Goal: Transaction & Acquisition: Book appointment/travel/reservation

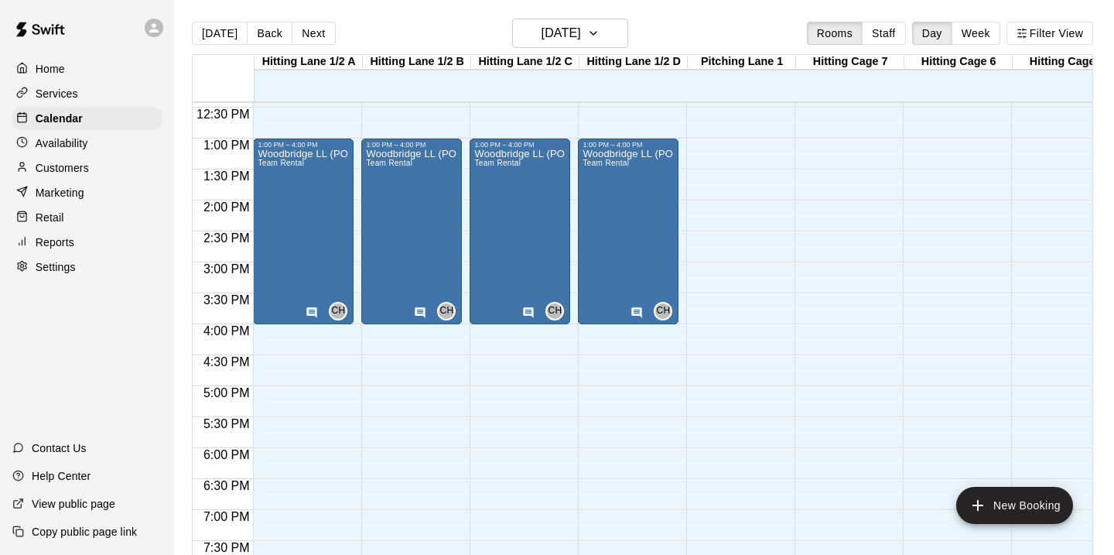
scroll to position [760, 0]
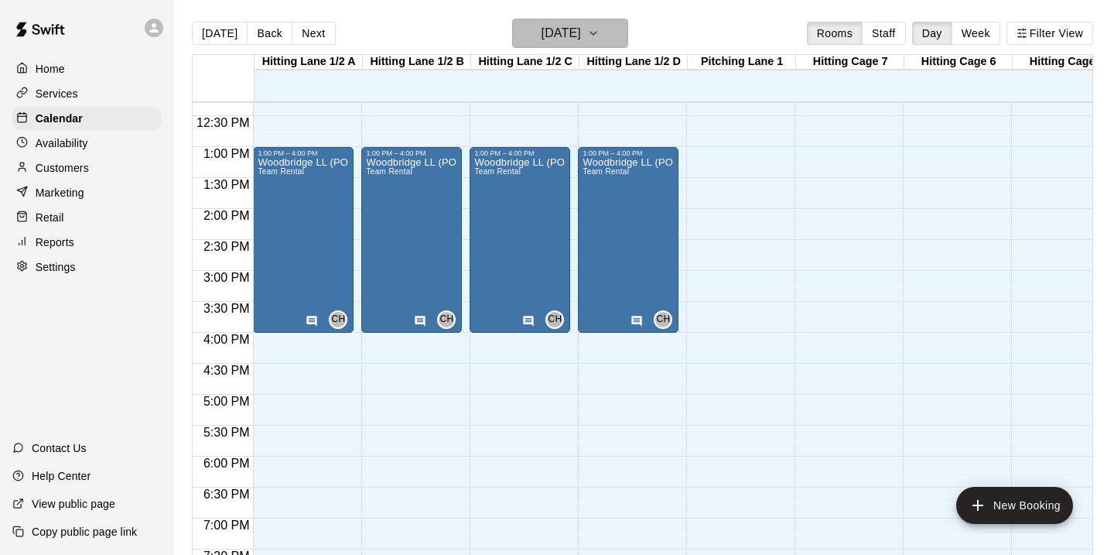
click at [599, 32] on icon "button" at bounding box center [593, 33] width 12 height 19
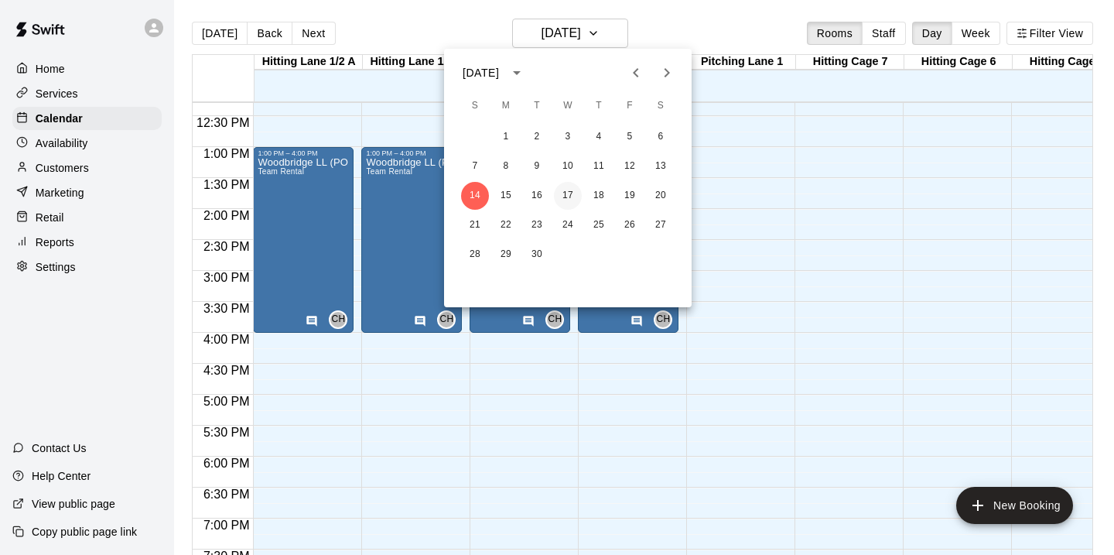
click at [566, 193] on button "17" at bounding box center [568, 196] width 28 height 28
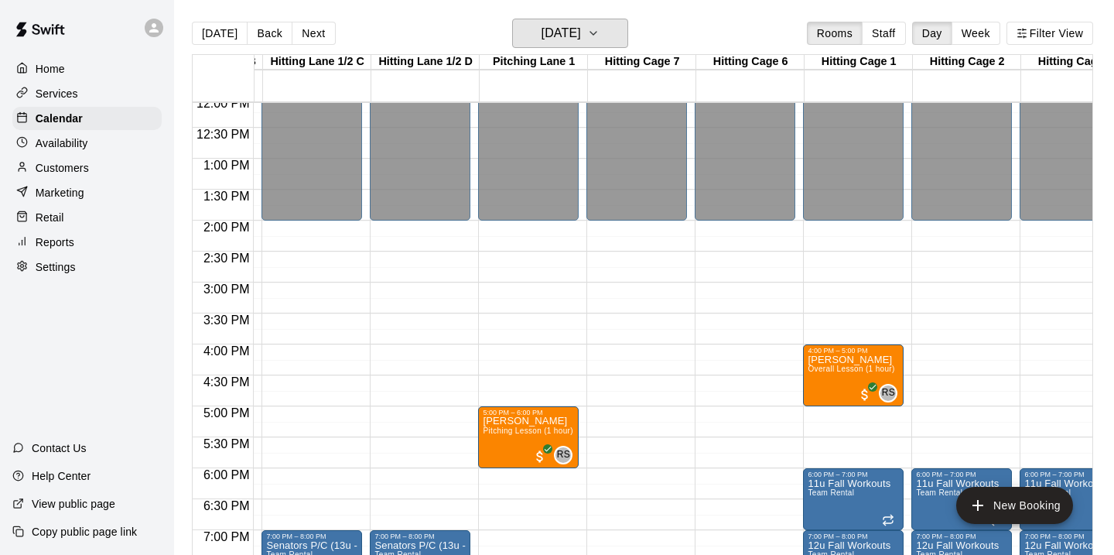
scroll to position [0, 360]
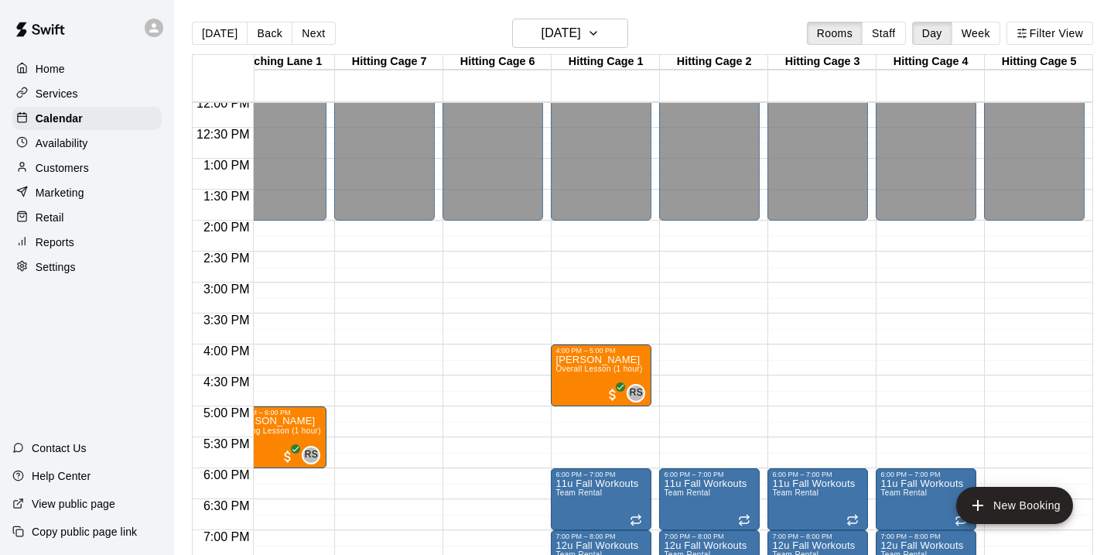
click at [589, 420] on div "12:00 AM – 2:00 PM Closed 4:00 PM – 5:00 PM [PERSON_NAME] Overall Lesson (1 hou…" at bounding box center [601, 96] width 101 height 1485
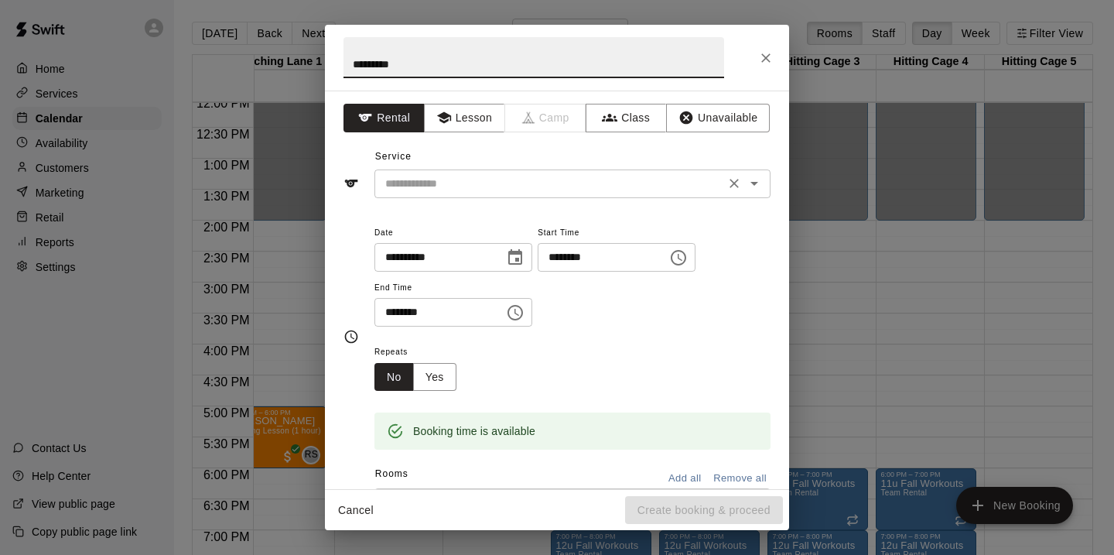
click at [760, 183] on icon "Open" at bounding box center [754, 183] width 19 height 19
type input "*********"
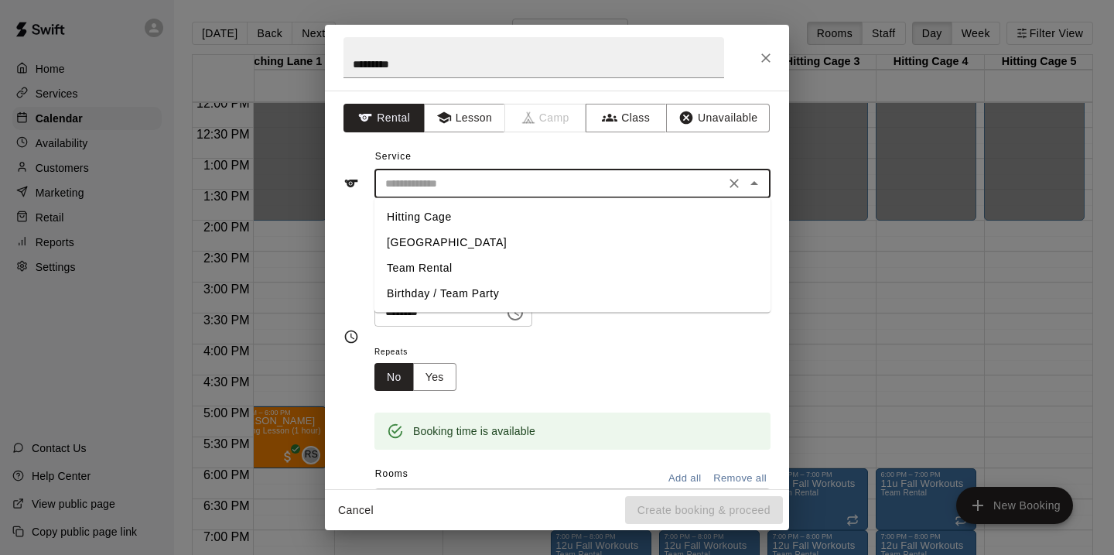
click at [406, 265] on li "Team Rental" at bounding box center [572, 268] width 396 height 26
type input "**********"
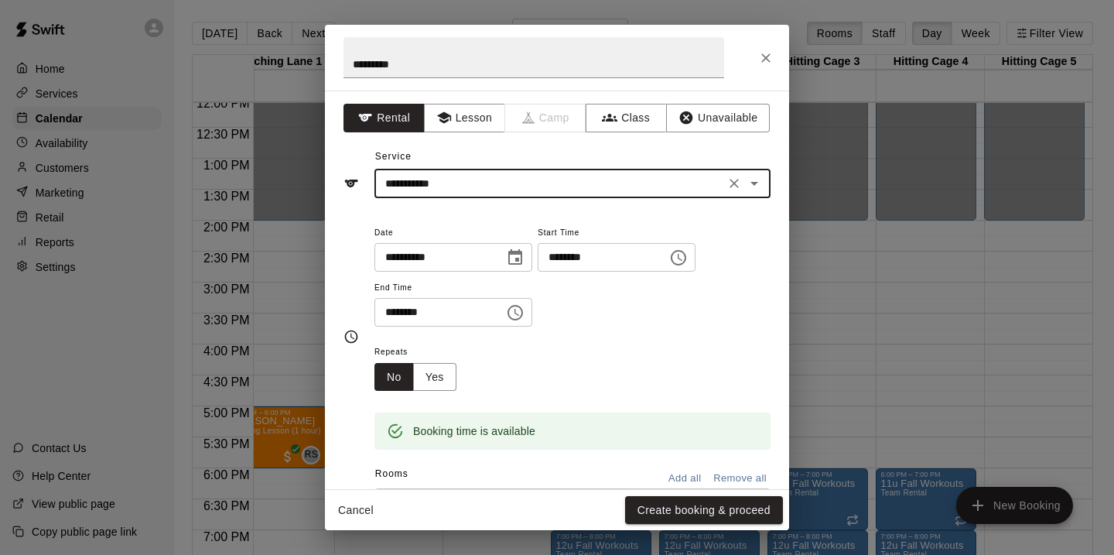
click at [391, 312] on input "********" at bounding box center [433, 312] width 119 height 29
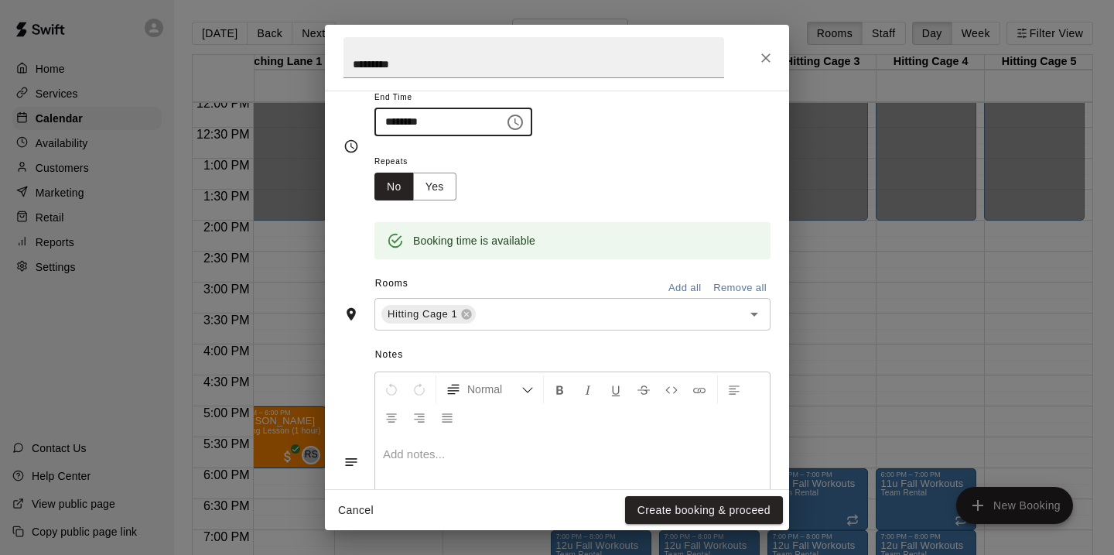
scroll to position [192, 0]
type input "********"
click at [613, 316] on input "text" at bounding box center [599, 312] width 242 height 19
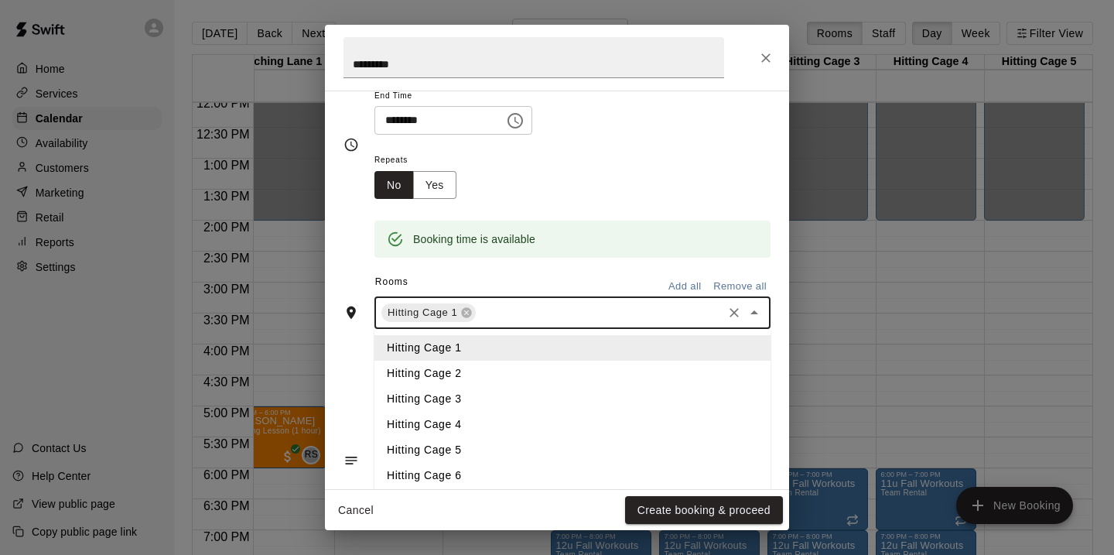
click at [439, 374] on li "Hitting Cage 2" at bounding box center [572, 373] width 396 height 26
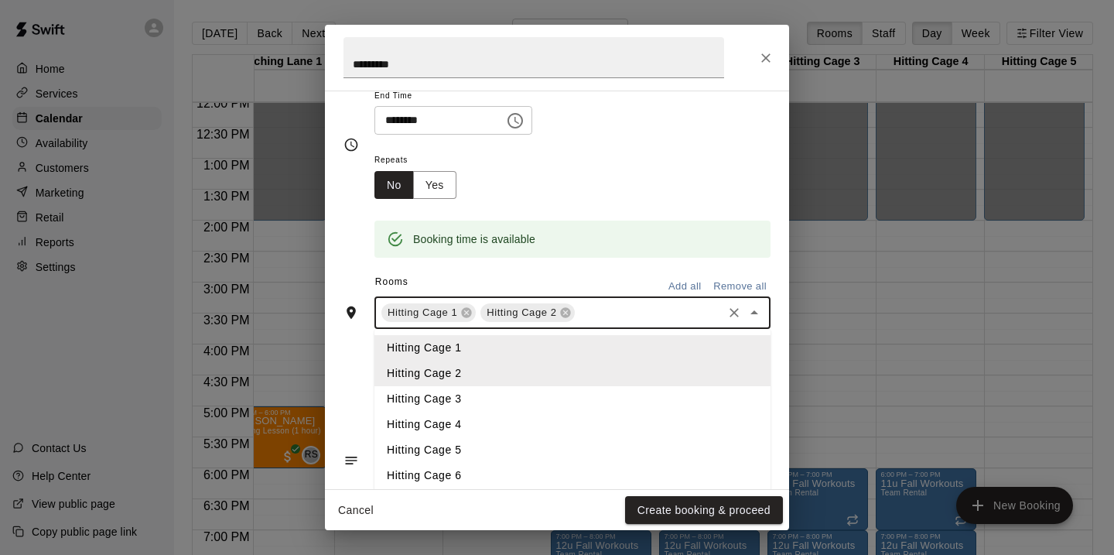
click at [616, 312] on input "text" at bounding box center [648, 312] width 143 height 19
click at [436, 401] on li "Hitting Cage 3" at bounding box center [572, 399] width 396 height 26
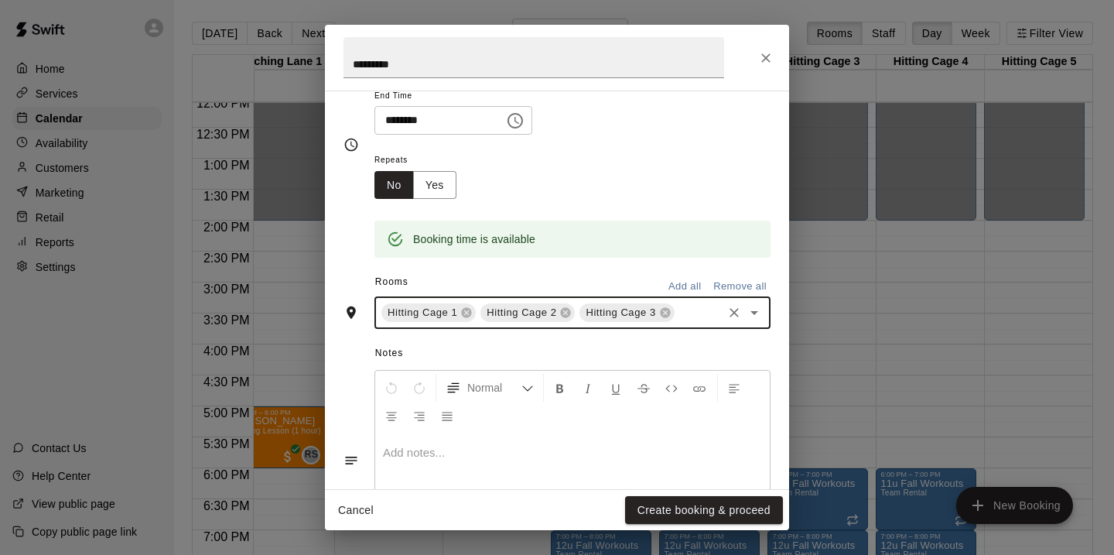
click at [681, 317] on input "text" at bounding box center [698, 312] width 43 height 19
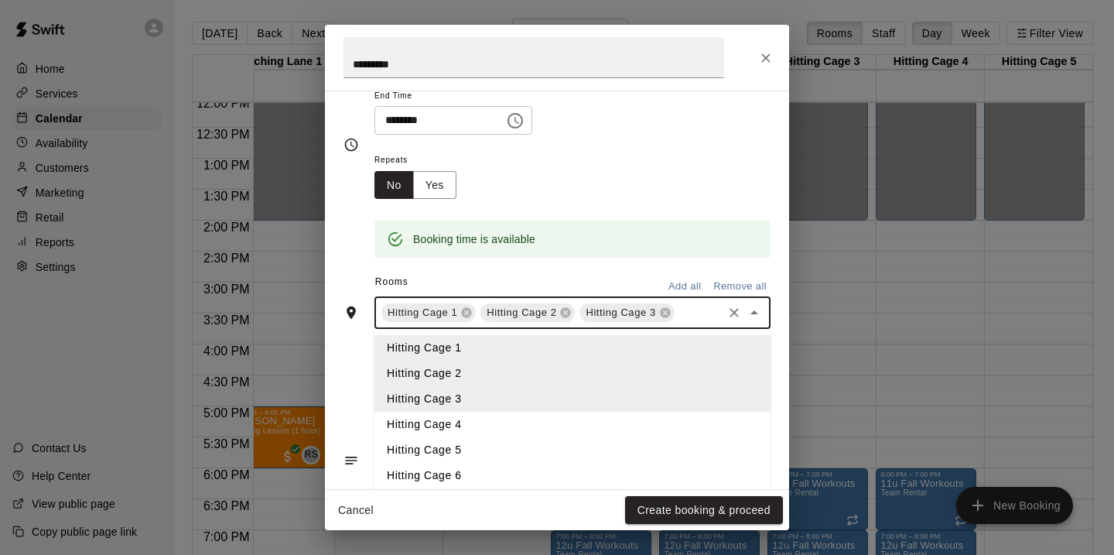
click at [446, 421] on li "Hitting Cage 4" at bounding box center [572, 424] width 396 height 26
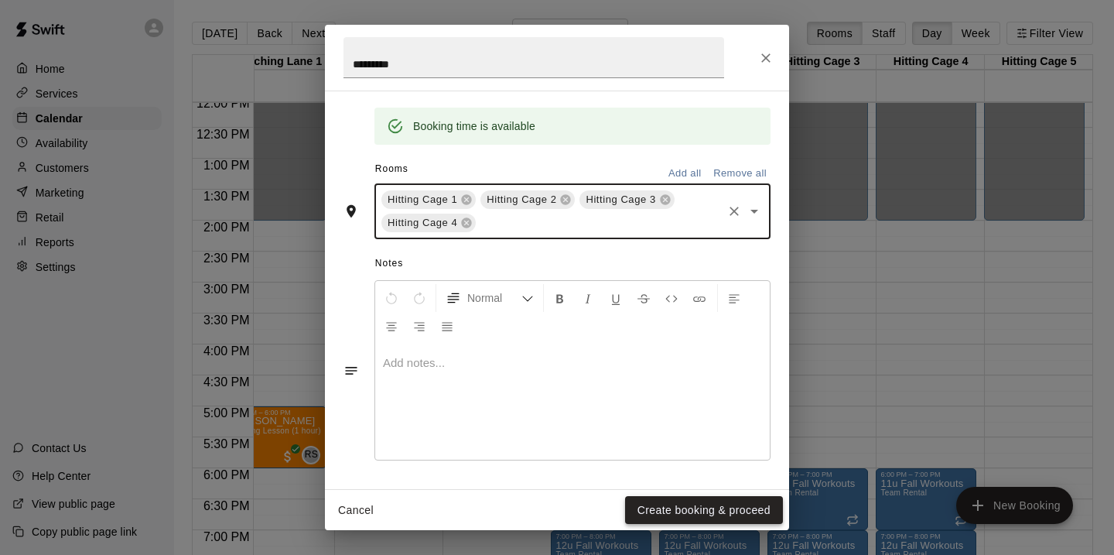
click at [684, 509] on button "Create booking & proceed" at bounding box center [704, 510] width 158 height 29
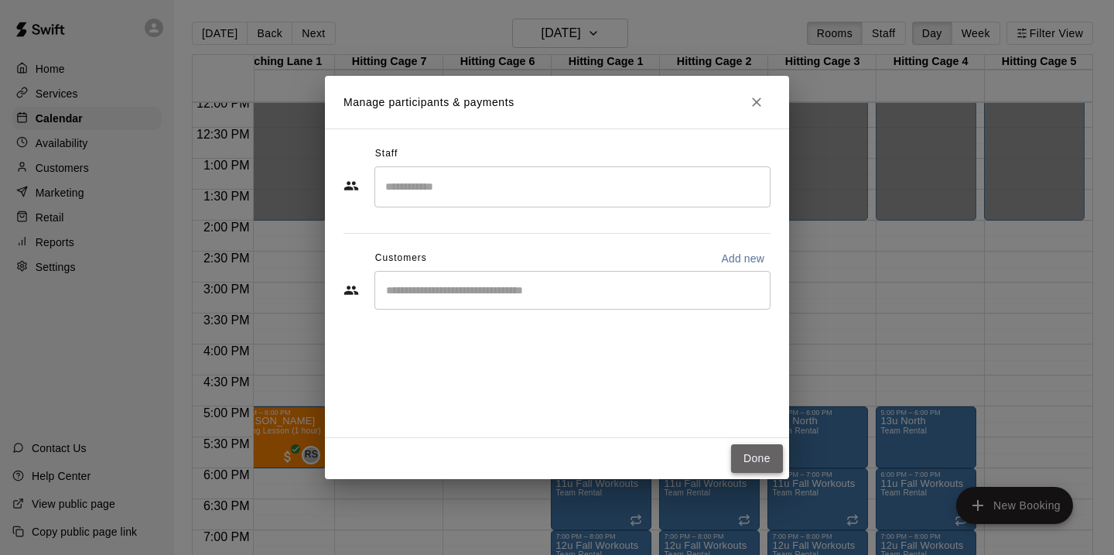
click at [758, 460] on button "Done" at bounding box center [757, 458] width 52 height 29
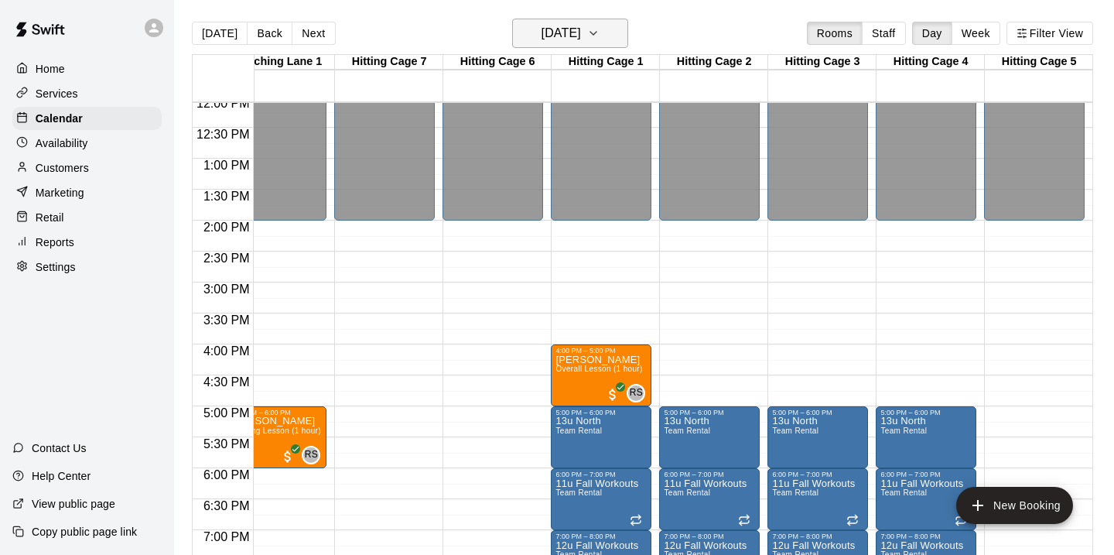
click at [599, 30] on icon "button" at bounding box center [593, 33] width 12 height 19
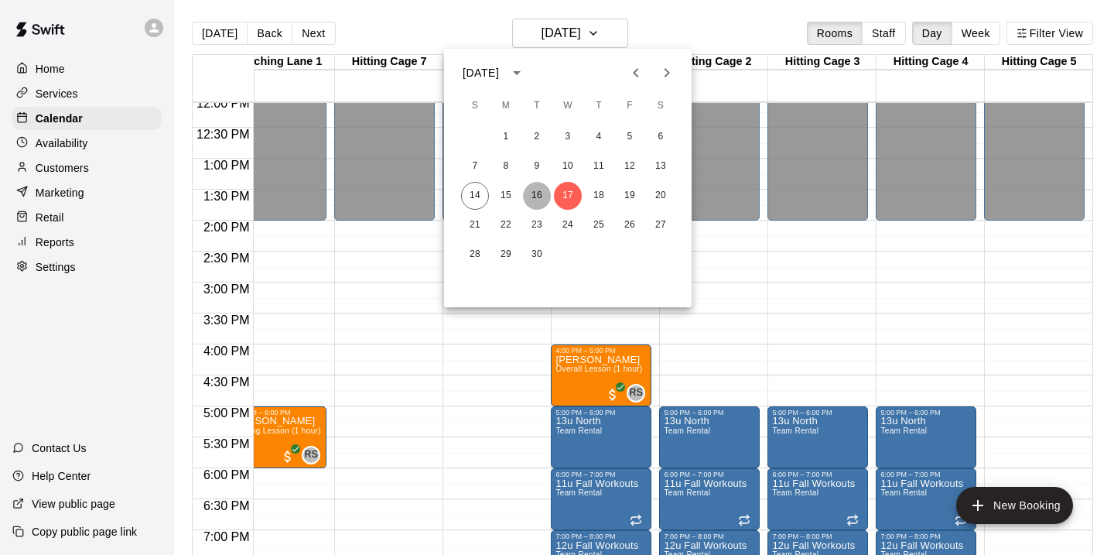
click at [538, 189] on button "16" at bounding box center [537, 196] width 28 height 28
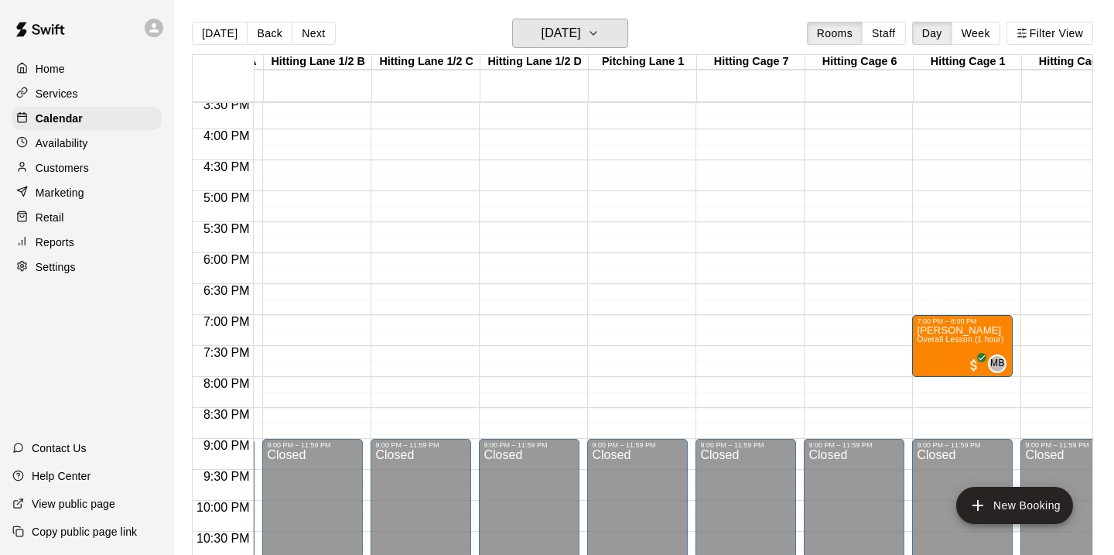
scroll to position [961, 99]
